Goal: Information Seeking & Learning: Check status

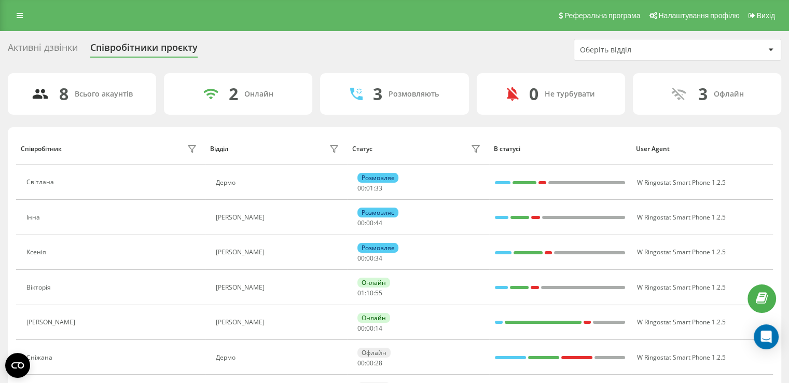
click at [64, 55] on div "Активні дзвінки" at bounding box center [43, 50] width 70 height 16
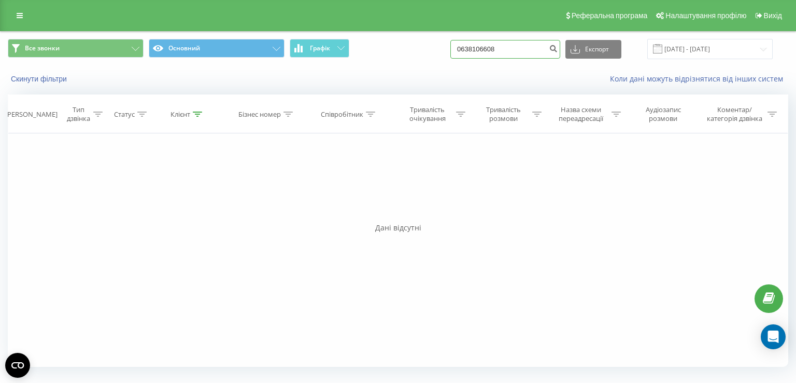
click at [528, 52] on input "0638106608" at bounding box center [506, 49] width 110 height 19
type input "0969137930"
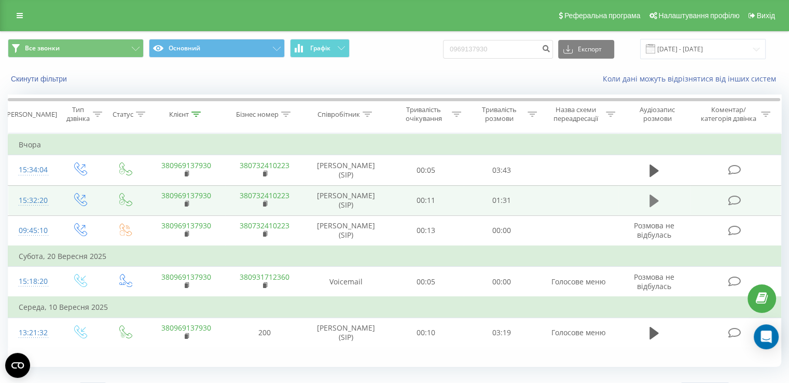
click at [649, 198] on icon at bounding box center [653, 200] width 9 height 12
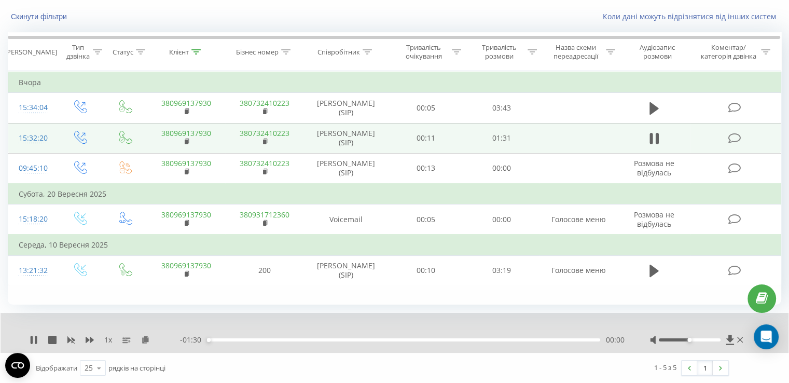
scroll to position [62, 0]
click at [225, 340] on div "00:04" at bounding box center [403, 339] width 394 height 3
click at [257, 338] on div "00:04" at bounding box center [403, 339] width 394 height 3
click at [300, 340] on div "00:14" at bounding box center [403, 339] width 394 height 3
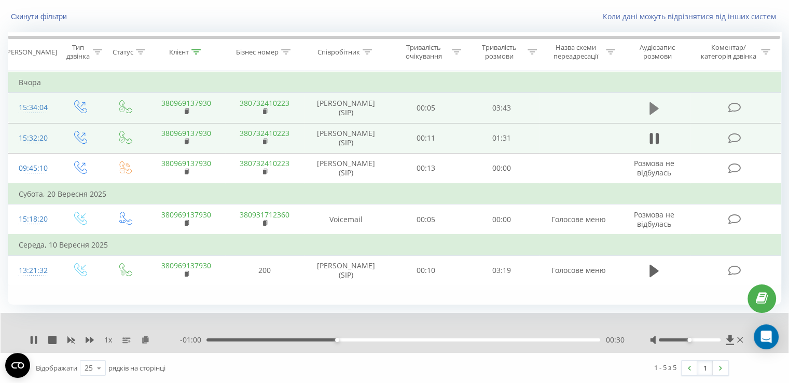
click at [654, 107] on icon at bounding box center [653, 108] width 9 height 12
click at [250, 338] on div "00:53" at bounding box center [403, 339] width 394 height 3
click at [653, 102] on icon at bounding box center [653, 108] width 9 height 15
click at [651, 104] on icon at bounding box center [653, 108] width 9 height 12
click at [419, 338] on div "02:00" at bounding box center [403, 339] width 394 height 3
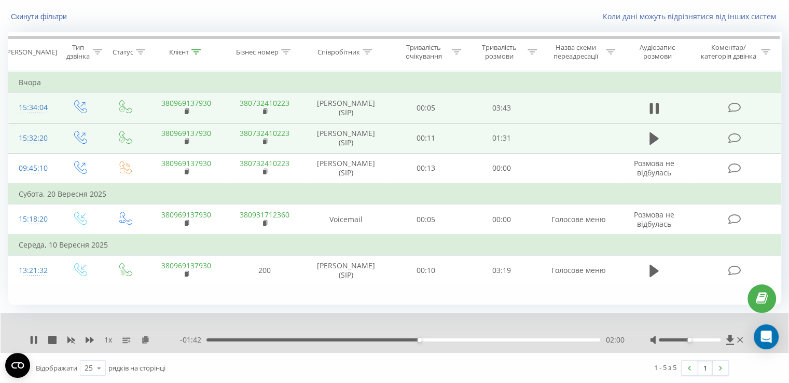
click at [397, 338] on div "02:00" at bounding box center [403, 339] width 394 height 3
click at [375, 338] on div "01:48" at bounding box center [403, 339] width 394 height 3
click at [366, 338] on div "01:37" at bounding box center [403, 339] width 394 height 3
click at [33, 338] on icon at bounding box center [34, 339] width 8 height 8
